Goal: Find specific page/section: Find specific page/section

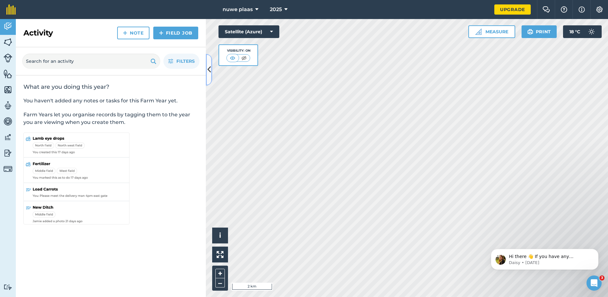
click at [207, 70] on icon at bounding box center [208, 69] width 3 height 11
